Goal: Task Accomplishment & Management: Manage account settings

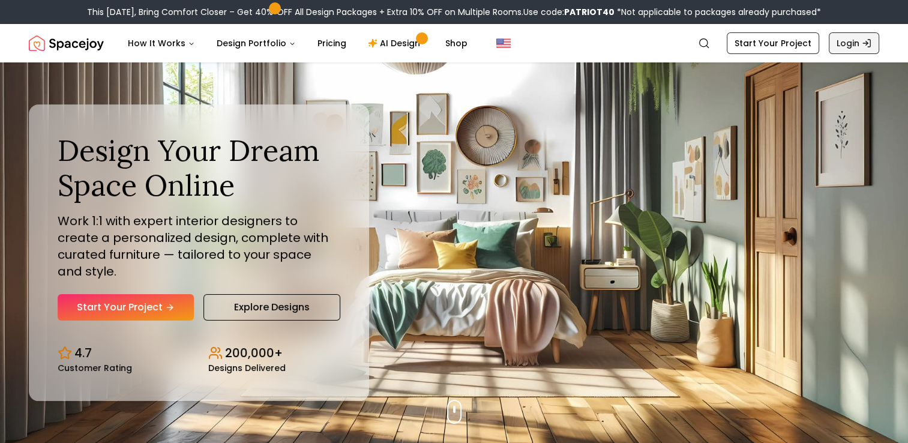
click at [863, 48] on link "Login" at bounding box center [854, 43] width 50 height 22
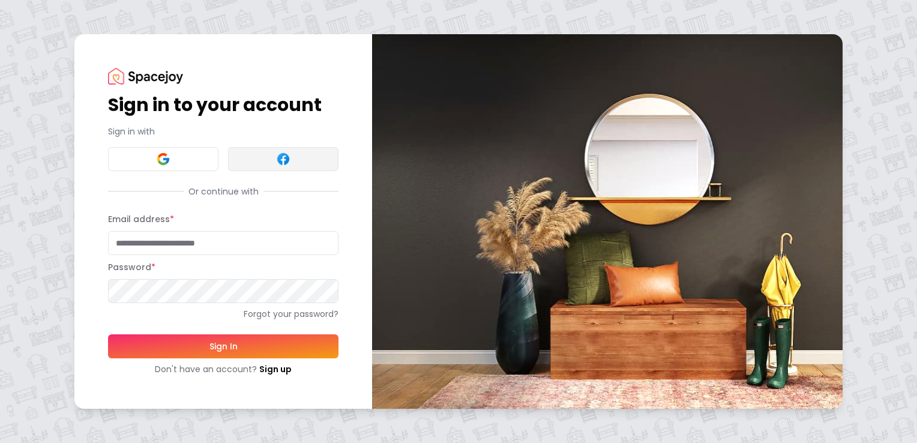
click at [281, 155] on img at bounding box center [283, 159] width 14 height 14
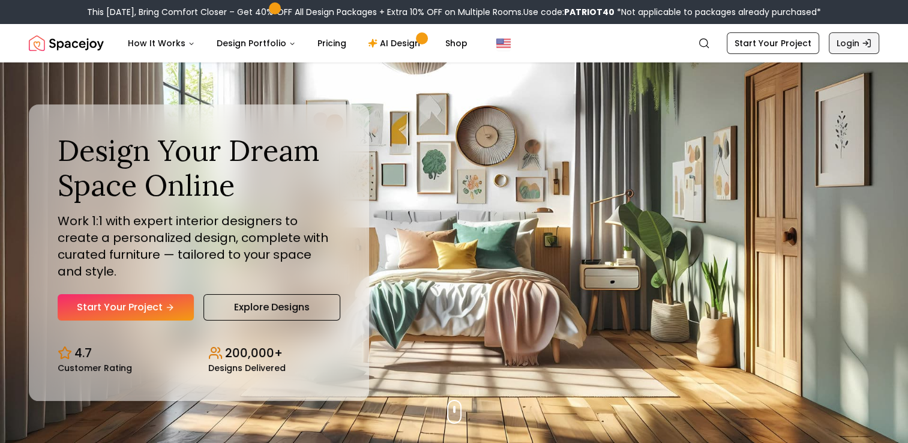
click at [849, 40] on link "Login" at bounding box center [854, 43] width 50 height 22
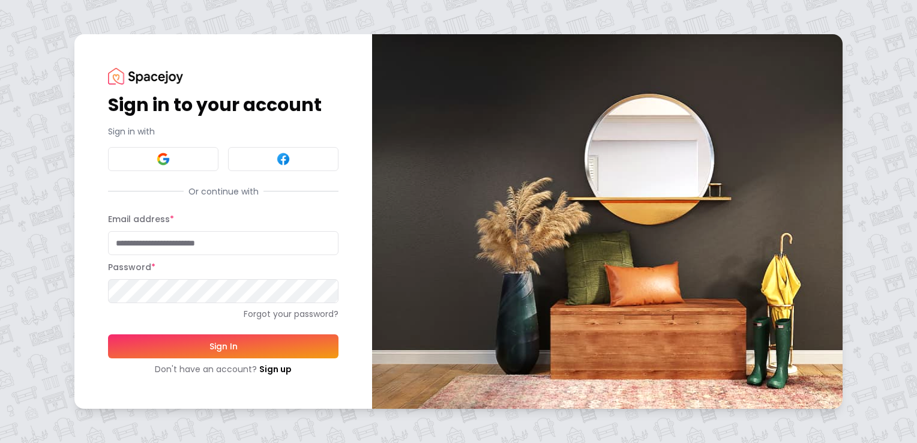
click at [221, 205] on div "Sign in to your account Sign in with Or continue with Email address * Password …" at bounding box center [223, 221] width 231 height 307
click at [301, 163] on button at bounding box center [283, 159] width 110 height 24
